Goal: Task Accomplishment & Management: Use online tool/utility

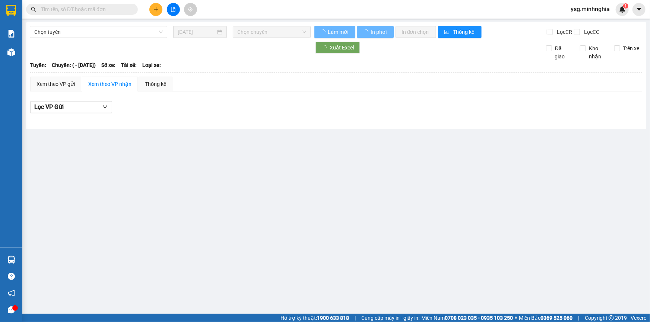
type input "[DATE]"
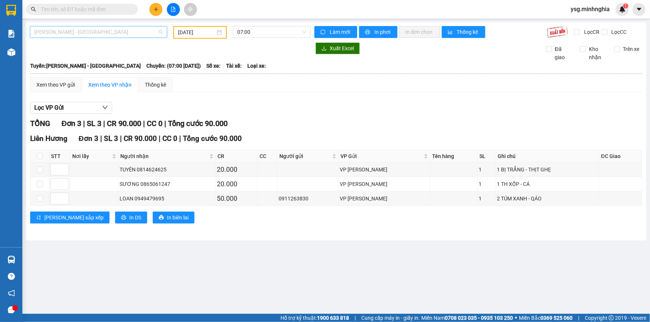
click at [91, 34] on span "[PERSON_NAME] - [GEOGRAPHIC_DATA]" at bounding box center [98, 31] width 128 height 11
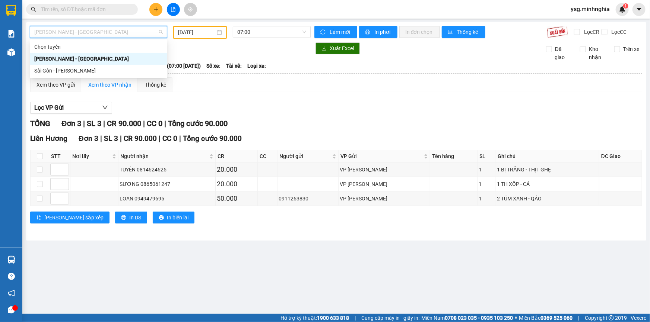
click at [83, 64] on div "[PERSON_NAME] - [GEOGRAPHIC_DATA]" at bounding box center [98, 59] width 137 height 12
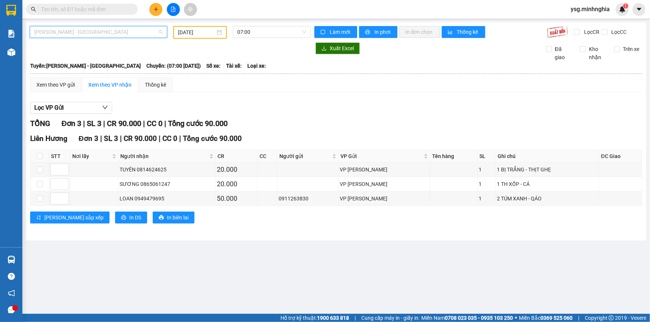
click at [119, 30] on span "[PERSON_NAME] - [GEOGRAPHIC_DATA]" at bounding box center [98, 31] width 128 height 11
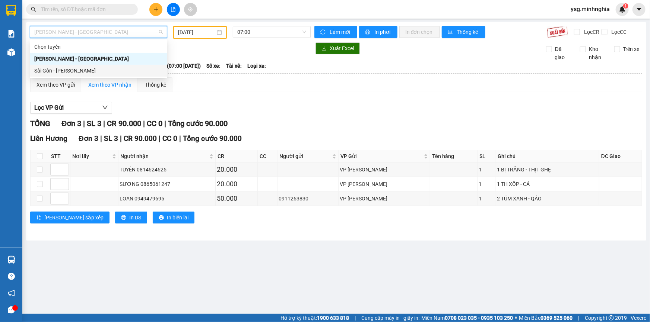
click at [86, 71] on div "Sài Gòn - [PERSON_NAME]" at bounding box center [98, 71] width 128 height 8
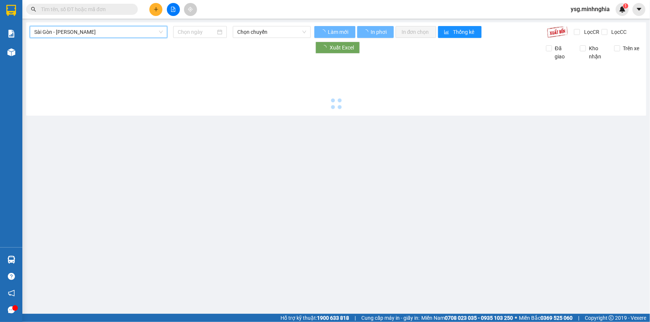
type input "[DATE]"
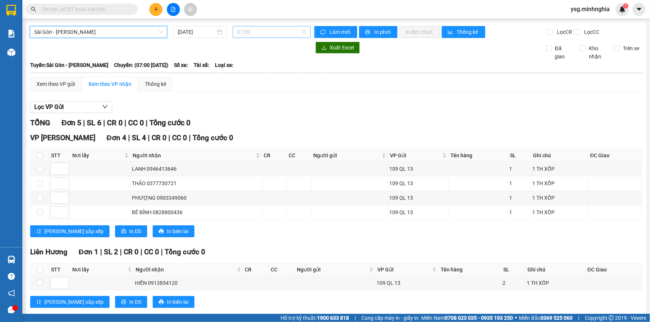
drag, startPoint x: 241, startPoint y: 28, endPoint x: 244, endPoint y: 48, distance: 20.1
click at [241, 29] on span "07:00" at bounding box center [271, 31] width 69 height 11
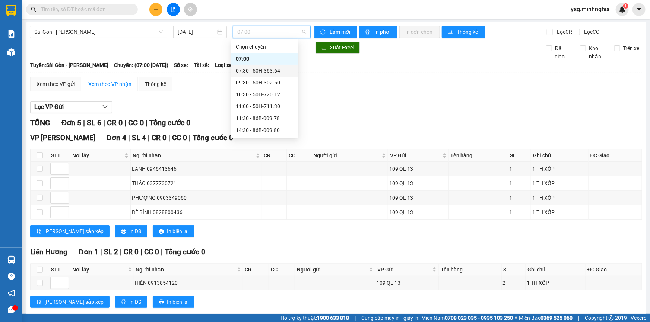
click at [245, 68] on div "07:30 - 50H-363.64" at bounding box center [265, 71] width 58 height 8
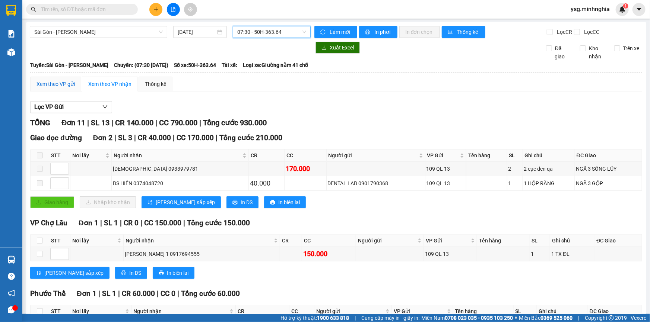
click at [62, 83] on div "Xem theo VP gửi" at bounding box center [55, 84] width 38 height 8
